Goal: Transaction & Acquisition: Purchase product/service

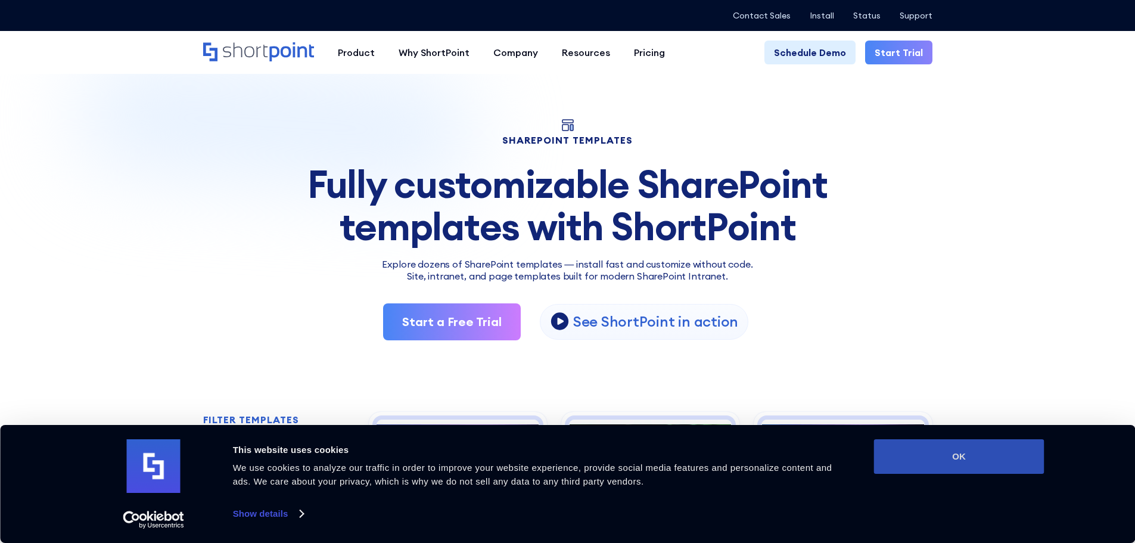
click at [966, 468] on button "OK" at bounding box center [959, 456] width 170 height 35
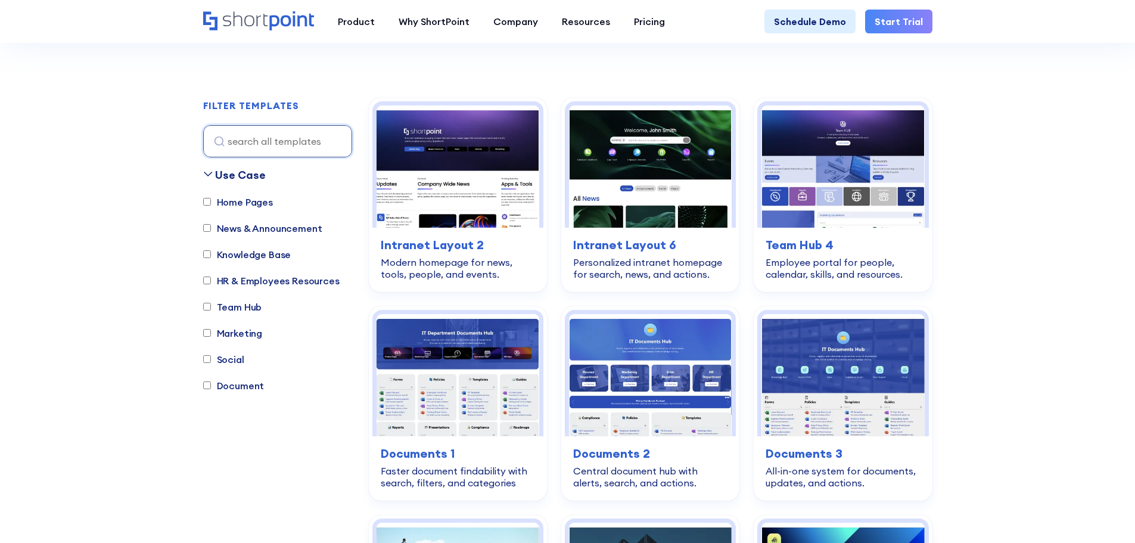
scroll to position [313, 0]
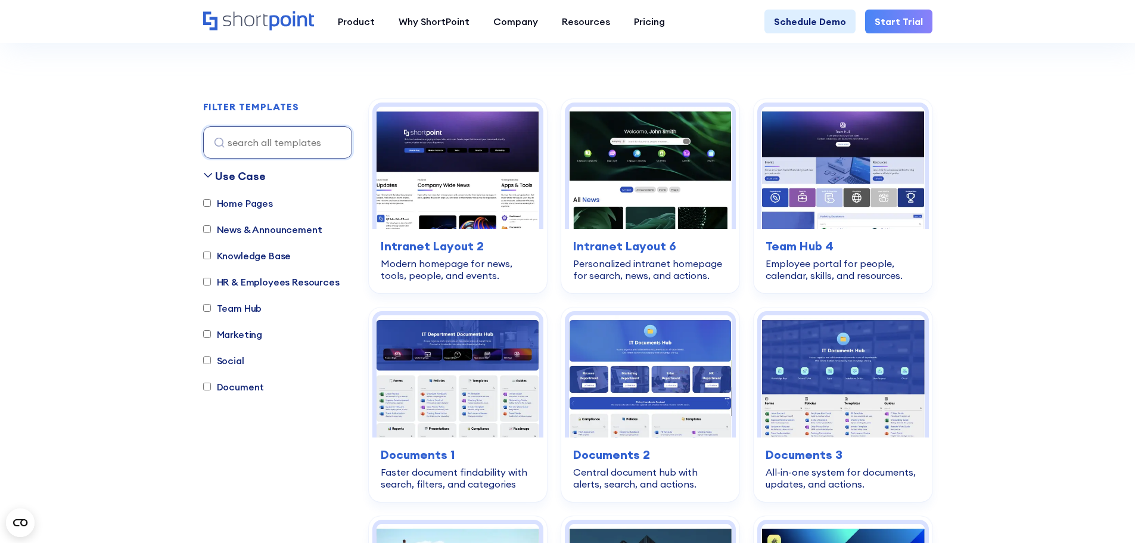
click at [208, 281] on input "HR & Employees Resources" at bounding box center [207, 282] width 8 height 8
checkbox input "true"
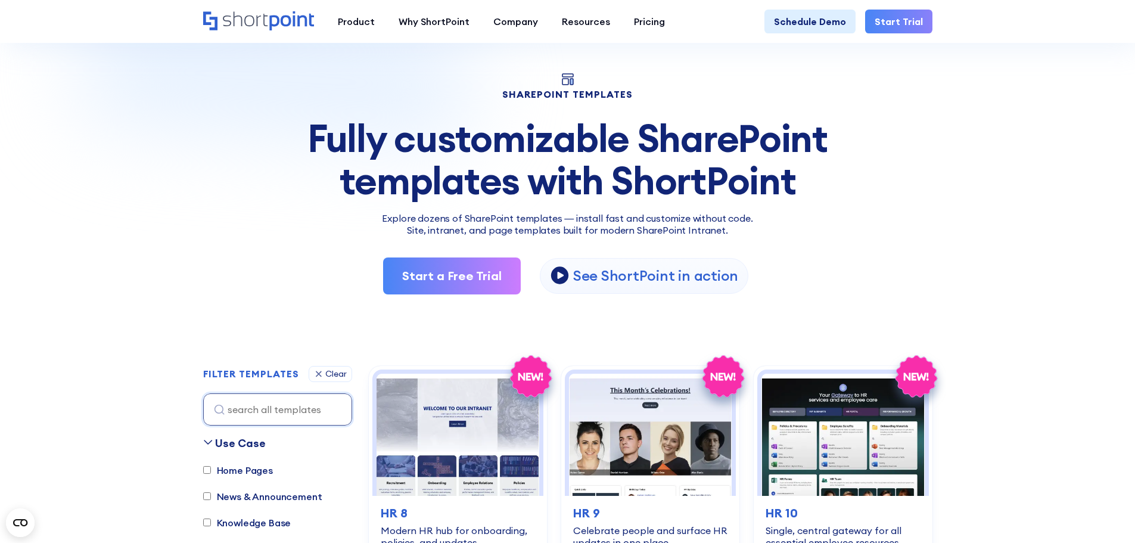
scroll to position [38, 0]
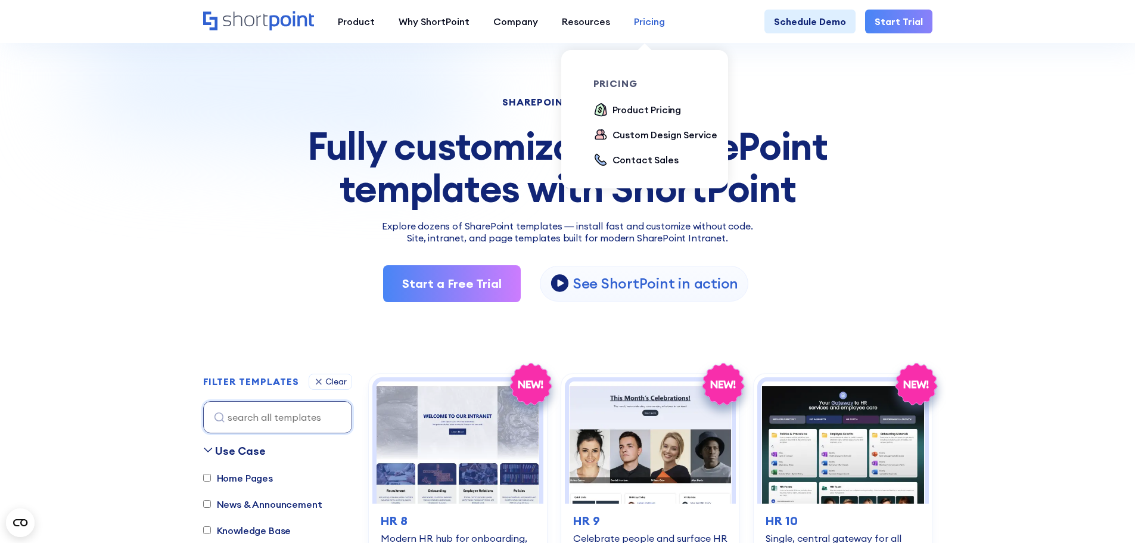
click at [645, 23] on div "Pricing" at bounding box center [649, 21] width 31 height 14
click at [645, 110] on div "Product Pricing" at bounding box center [647, 109] width 69 height 14
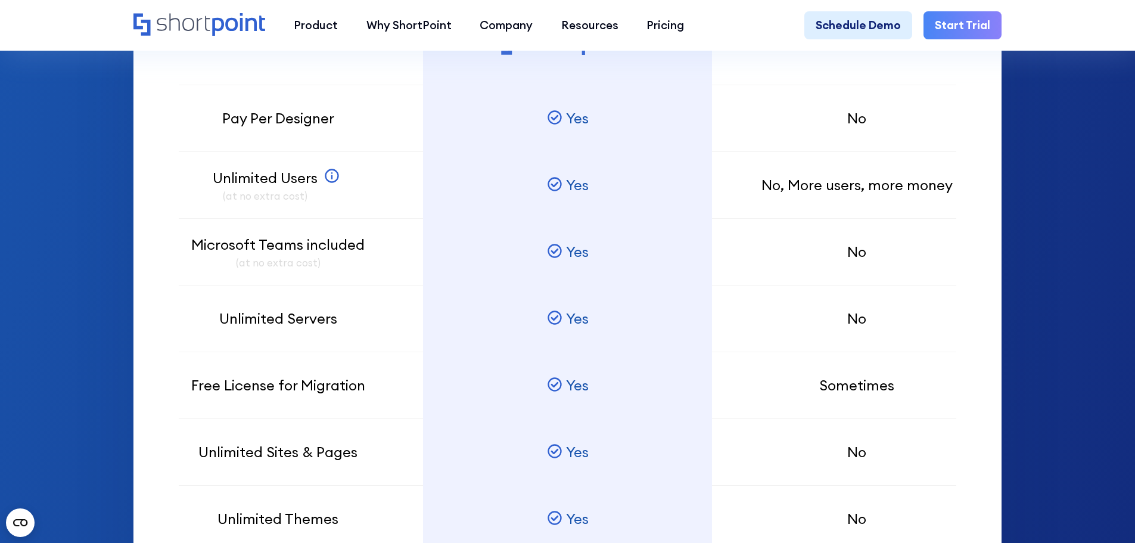
scroll to position [1036, 0]
